Goal: Check status: Check status

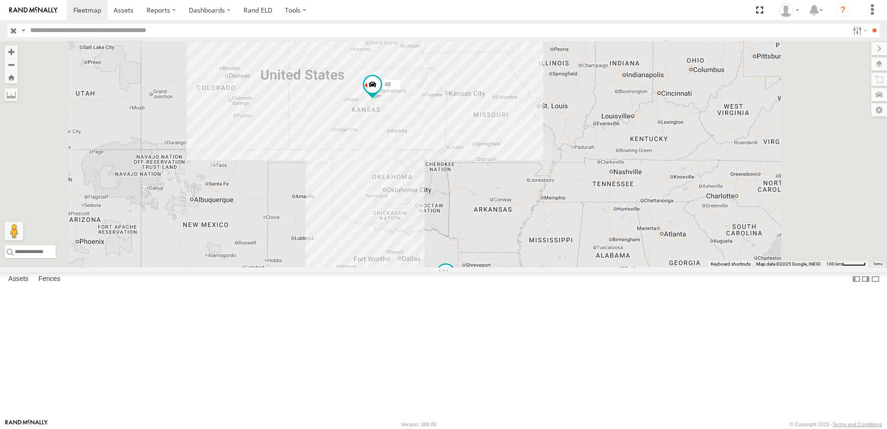
click at [0, 0] on div "48" at bounding box center [0, 0] width 0 height 0
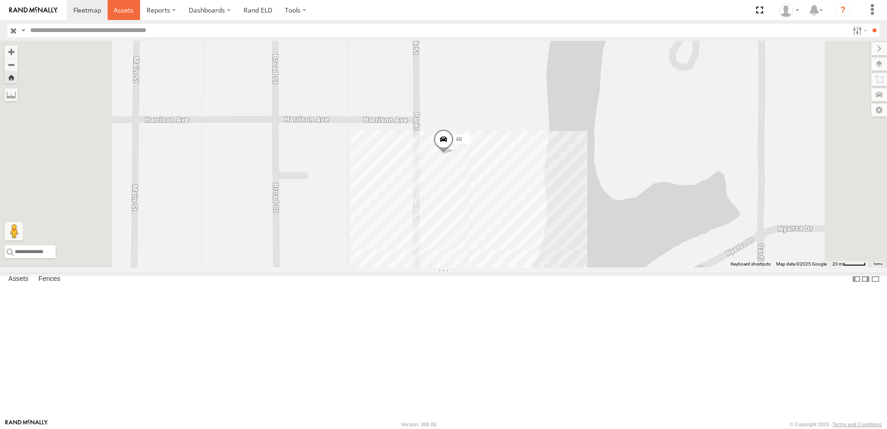
click at [120, 8] on span at bounding box center [124, 10] width 20 height 9
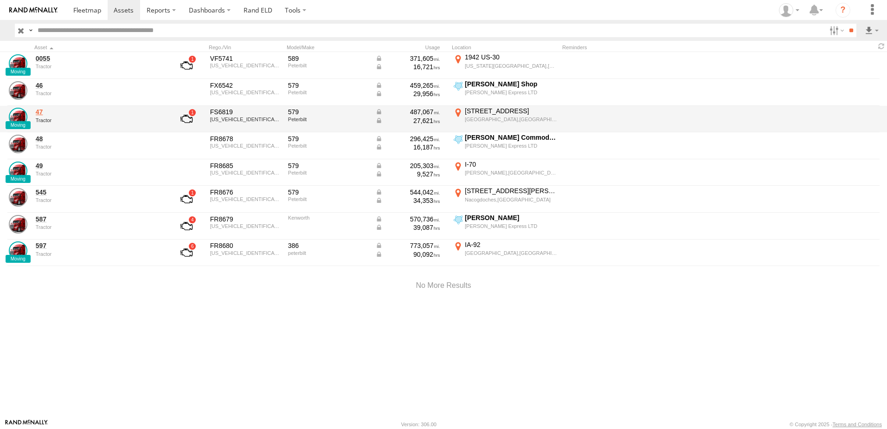
click at [41, 113] on link "47" at bounding box center [99, 112] width 127 height 8
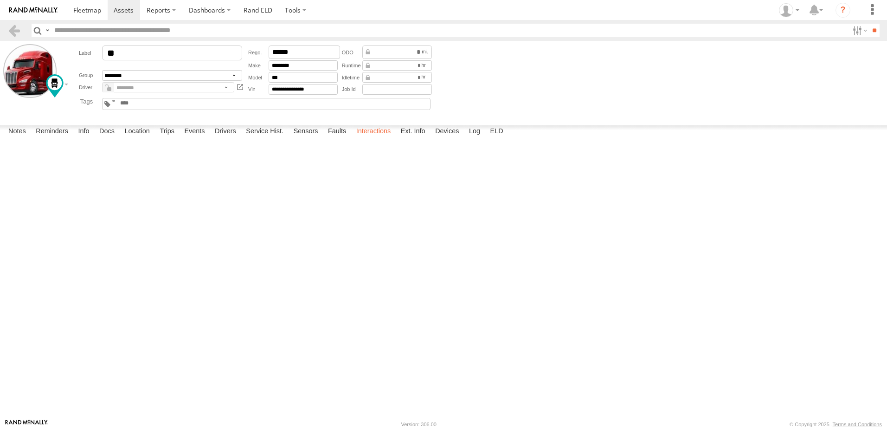
click at [372, 138] on label "Interactions" at bounding box center [374, 131] width 44 height 13
click at [13, 29] on link at bounding box center [13, 30] width 13 height 13
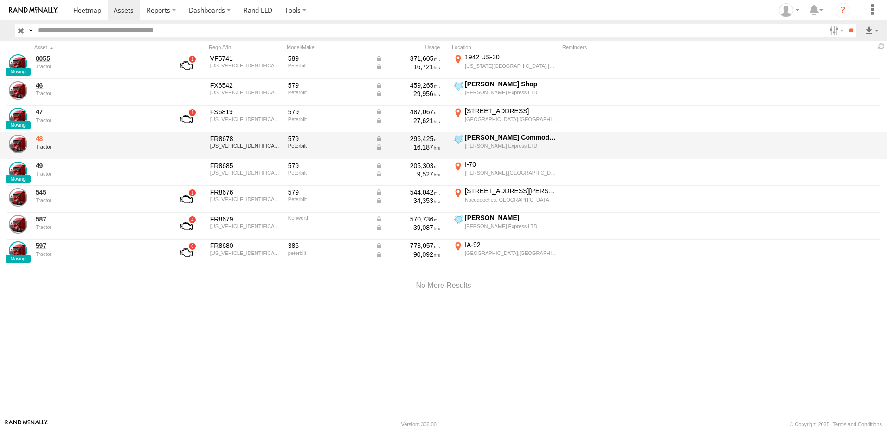
click at [39, 137] on link "48" at bounding box center [99, 139] width 127 height 8
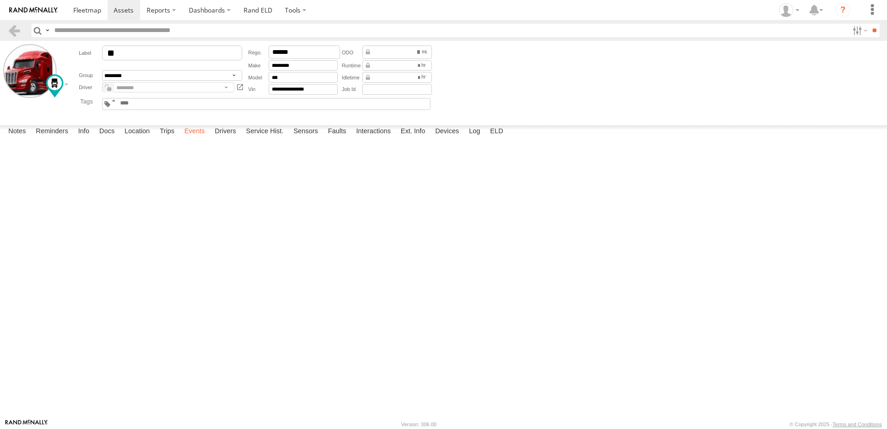
click at [195, 138] on label "Events" at bounding box center [195, 131] width 30 height 13
